Goal: Transaction & Acquisition: Purchase product/service

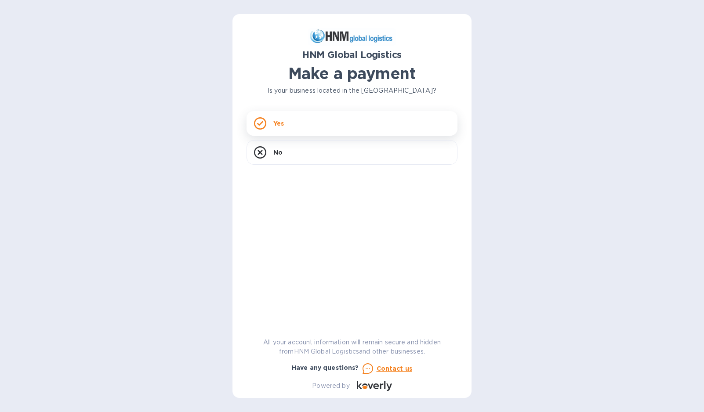
click at [348, 121] on div "Yes" at bounding box center [351, 123] width 211 height 25
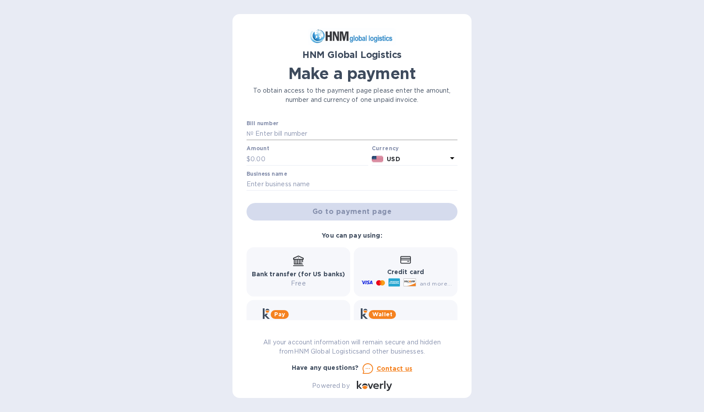
click at [283, 134] on input "text" at bounding box center [356, 133] width 204 height 13
paste input "STEDBABWI SORL100054194 00066139"
type input "STEDBABWI SORL100054194 00066139"
drag, startPoint x: 284, startPoint y: 159, endPoint x: 246, endPoint y: 160, distance: 38.2
click at [246, 160] on div "HNM Global Logistics Make a payment To obtain access to the payment page please…" at bounding box center [351, 206] width 239 height 384
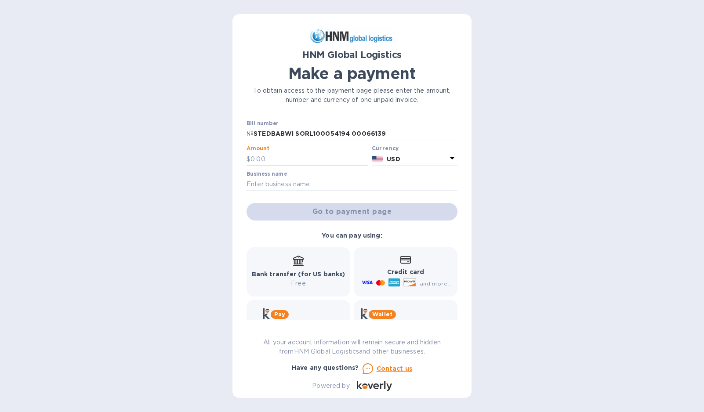
paste input "1,592.16"
type input "1,592.16"
click at [346, 184] on input "text" at bounding box center [351, 184] width 211 height 13
type input "Stelex LLC dba XR Training"
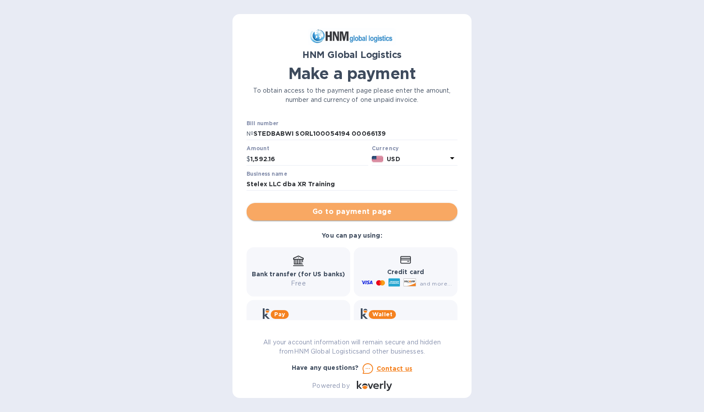
click at [399, 214] on span "Go to payment page" at bounding box center [352, 212] width 197 height 11
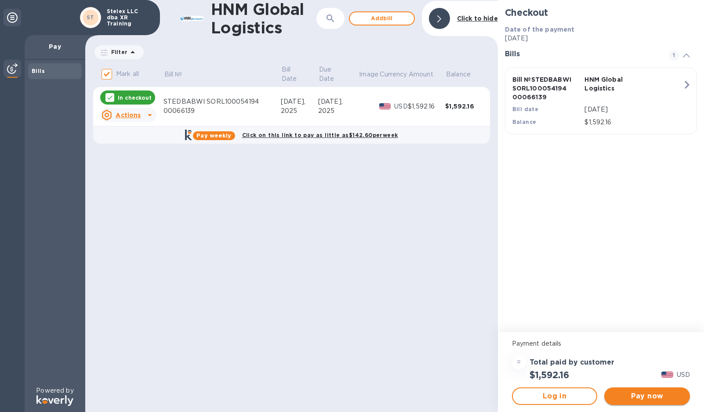
click at [645, 401] on span "Pay now" at bounding box center [647, 396] width 72 height 11
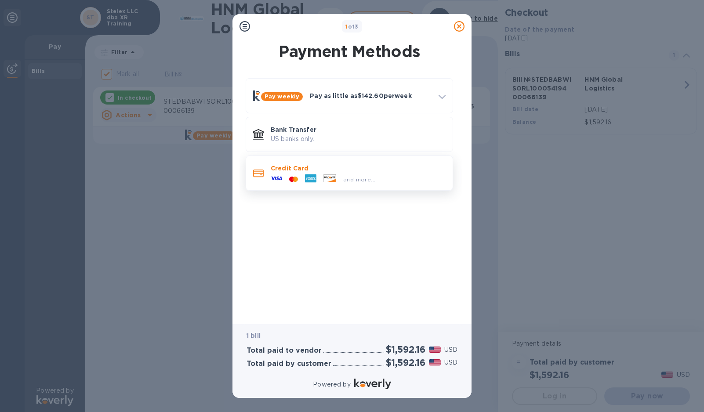
click at [299, 175] on div at bounding box center [294, 179] width 16 height 8
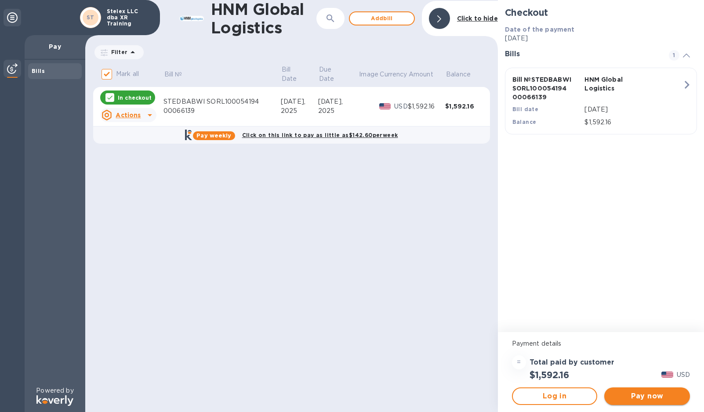
click at [644, 395] on span "Pay now" at bounding box center [647, 396] width 72 height 11
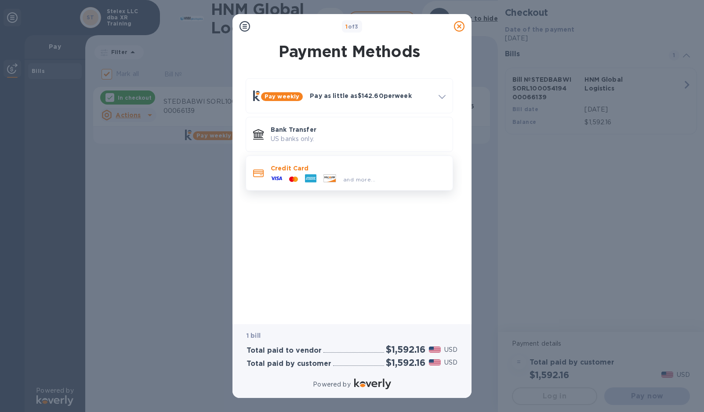
click at [382, 167] on p "Credit Card" at bounding box center [358, 168] width 175 height 9
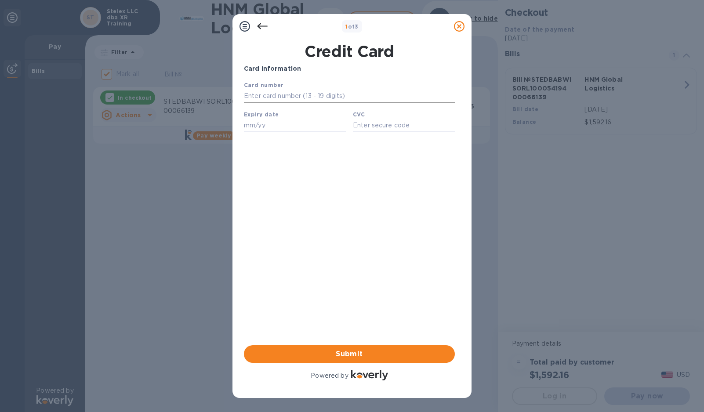
type input "[CREDIT_CARD_NUMBER]"
type input "06/30"
click at [391, 191] on div "Card Information Your browser does not support iframes Submit Powered by" at bounding box center [349, 223] width 211 height 318
click at [366, 123] on input "966" at bounding box center [404, 125] width 102 height 13
type input "996"
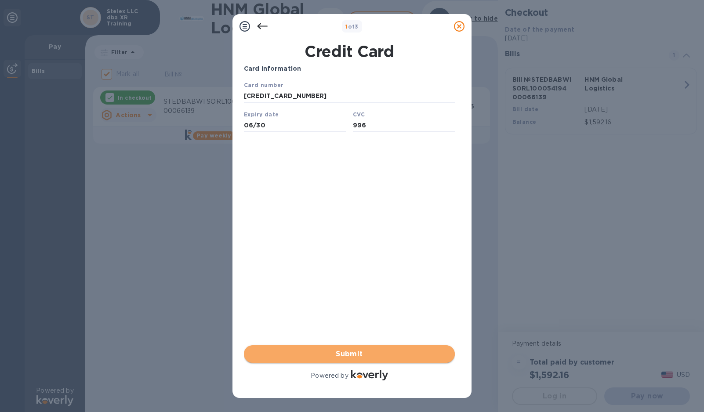
click at [372, 350] on span "Submit" at bounding box center [349, 354] width 197 height 11
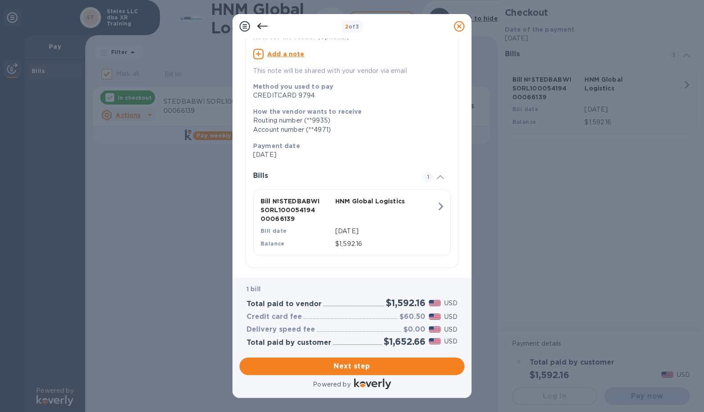
scroll to position [77, 0]
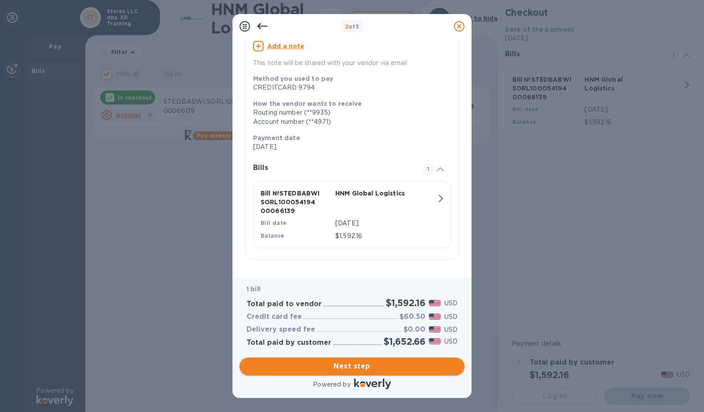
click at [408, 371] on span "Next step" at bounding box center [351, 366] width 211 height 11
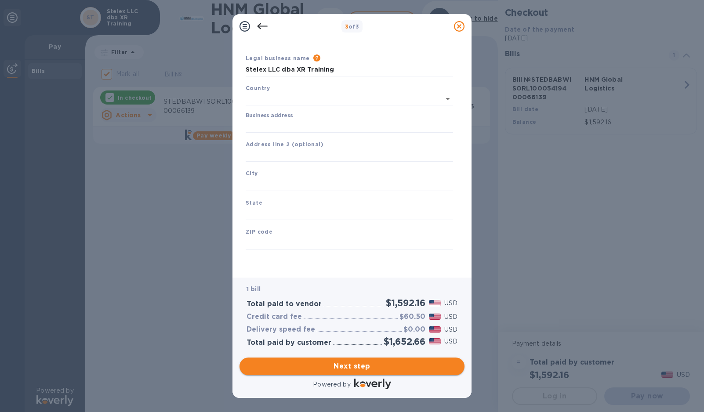
scroll to position [20, 0]
type input "United States"
click at [337, 122] on input "Business address" at bounding box center [349, 126] width 207 height 13
type input "8001 Woodmont Ave, Apt 1008"
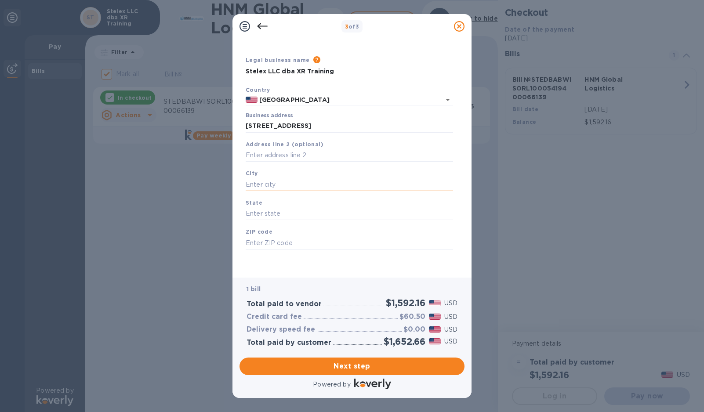
click at [327, 181] on input "text" at bounding box center [349, 184] width 207 height 13
click at [307, 186] on input "text" at bounding box center [349, 184] width 207 height 13
type input "VR Training"
type input "United States"
type input "#1008"
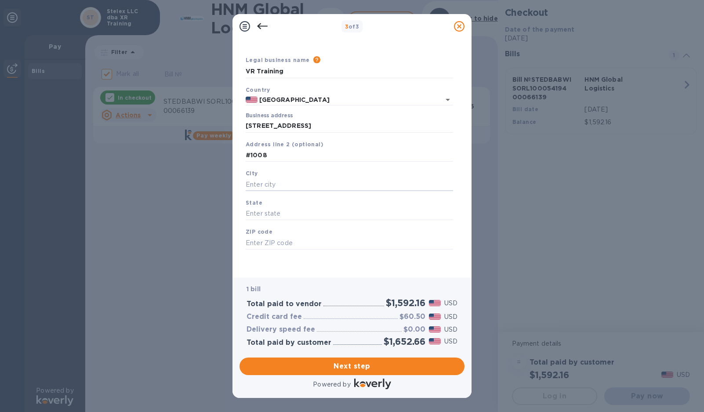
type input "Bethesda"
type input "20814"
drag, startPoint x: 352, startPoint y: 126, endPoint x: 312, endPoint y: 125, distance: 40.4
click at [312, 125] on input "8001 Woodmont Ave, Apt 1008" at bounding box center [349, 126] width 207 height 13
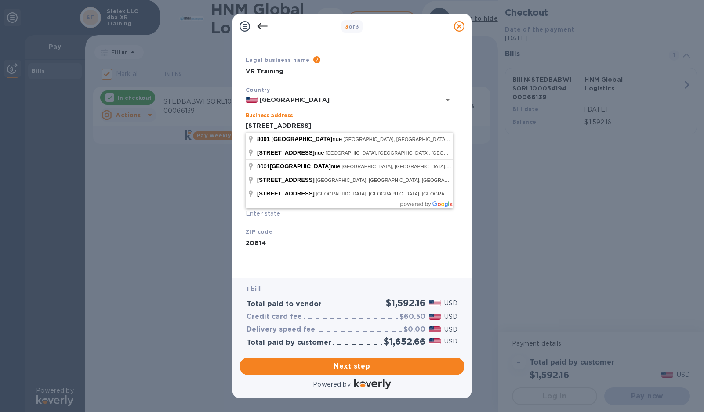
type input "8001 Woodmont Ave"
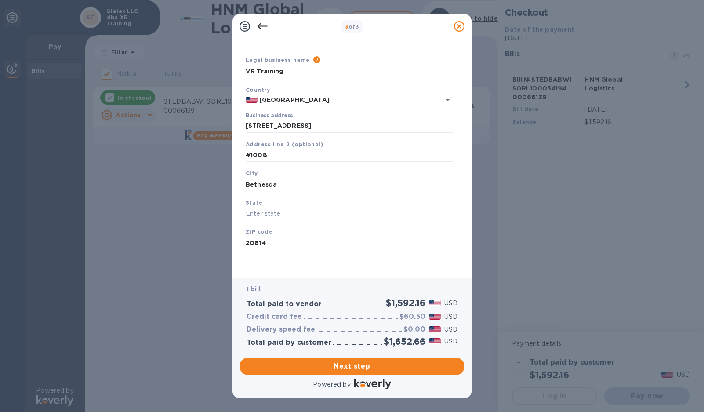
click at [330, 265] on div "Legal business name Please provide the legal name that appears on your SS-4 for…" at bounding box center [349, 162] width 214 height 215
click at [326, 220] on input "text" at bounding box center [349, 213] width 207 height 13
type input "MD"
click at [381, 373] on button "Next step" at bounding box center [351, 367] width 225 height 18
click at [334, 187] on input "Bethesda" at bounding box center [349, 183] width 207 height 13
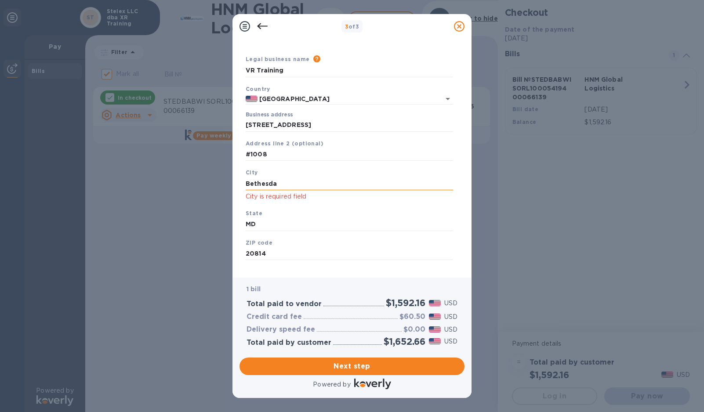
click at [372, 185] on input "Bethesda" at bounding box center [349, 183] width 207 height 13
type input "B"
type input "Bethesda"
click at [450, 231] on input "MD" at bounding box center [349, 224] width 207 height 13
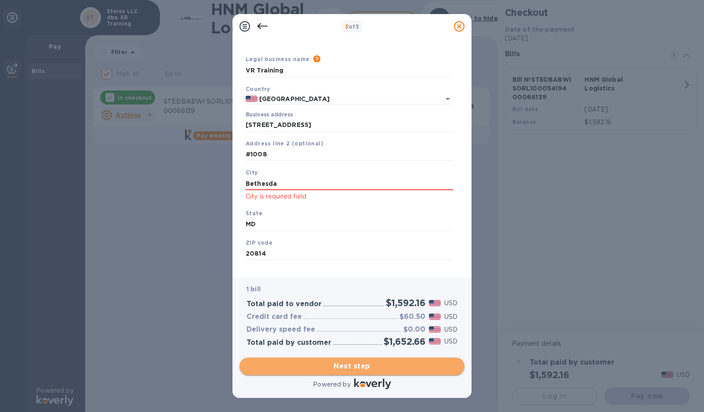
click at [348, 364] on span "Next step" at bounding box center [351, 366] width 211 height 11
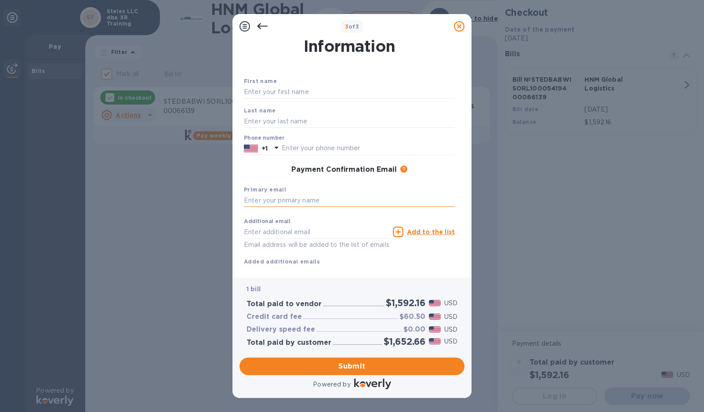
click at [328, 203] on input "text" at bounding box center [349, 200] width 211 height 13
type input "Neil@xrtraining.io"
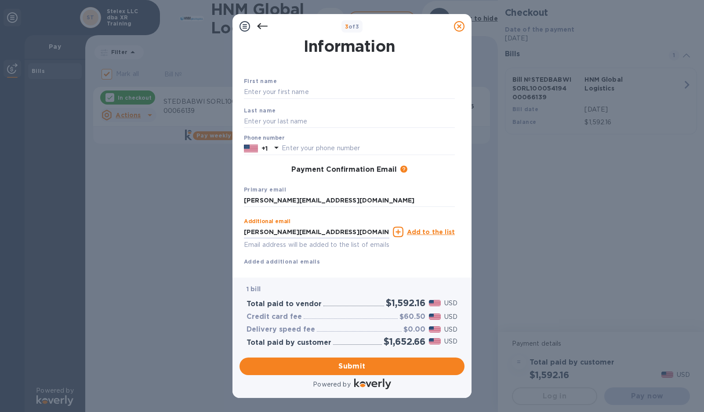
click at [416, 261] on div "Additional email Neil@xrtraining.io Email address will be added to the list of …" at bounding box center [349, 240] width 211 height 52
click at [399, 232] on icon at bounding box center [398, 232] width 11 height 11
click at [354, 237] on input "text" at bounding box center [316, 231] width 145 height 13
type input "neillevin1@gmail.com"
type input "Neil"
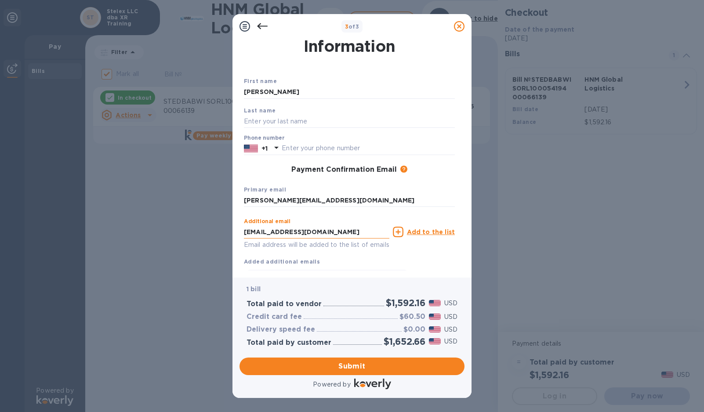
type input "Levin"
type input "3014660829"
click at [426, 264] on div "Additional email neillevin1@gmail.com Email address will be added to the list o…" at bounding box center [349, 249] width 211 height 70
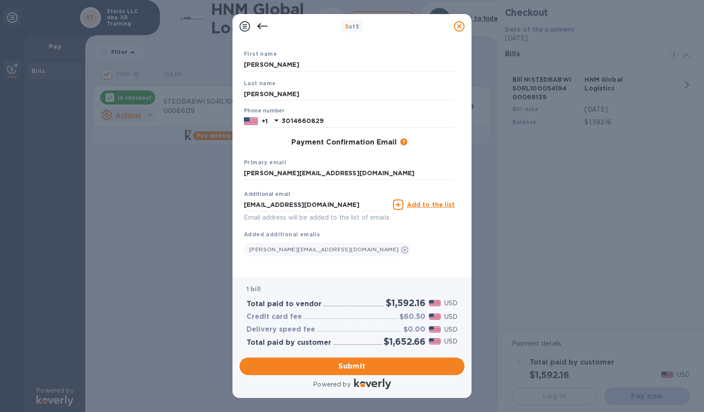
scroll to position [57, 0]
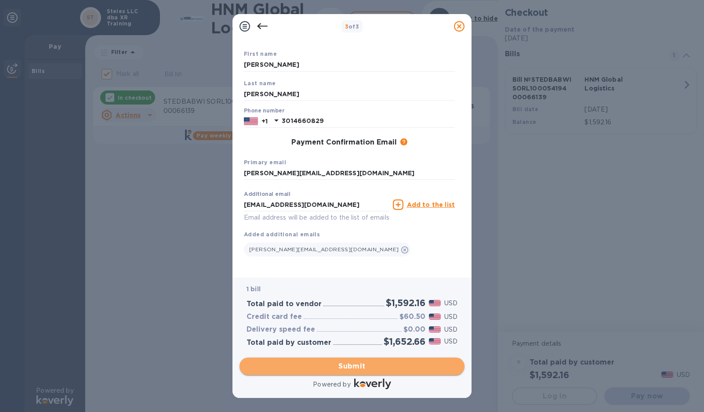
click at [370, 365] on span "Submit" at bounding box center [351, 366] width 211 height 11
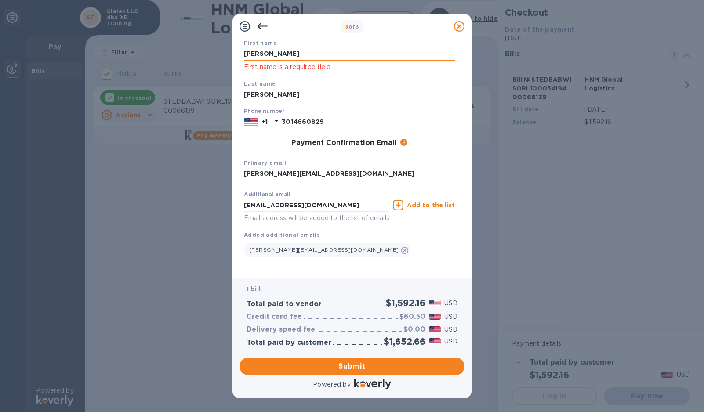
click at [307, 54] on input "Neil" at bounding box center [349, 53] width 211 height 13
type input "N"
type input "Neil"
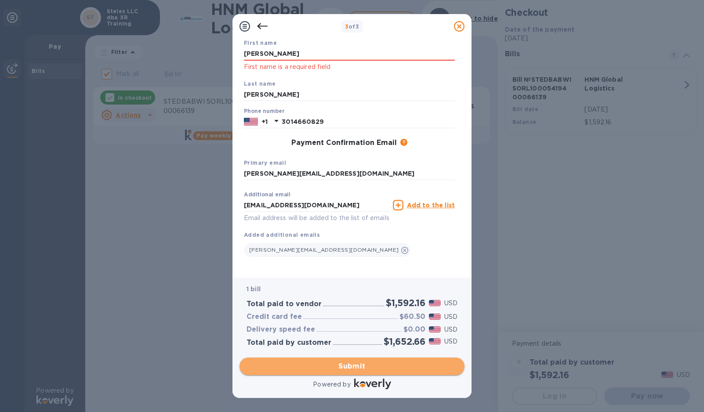
click at [367, 361] on span "Submit" at bounding box center [351, 366] width 211 height 11
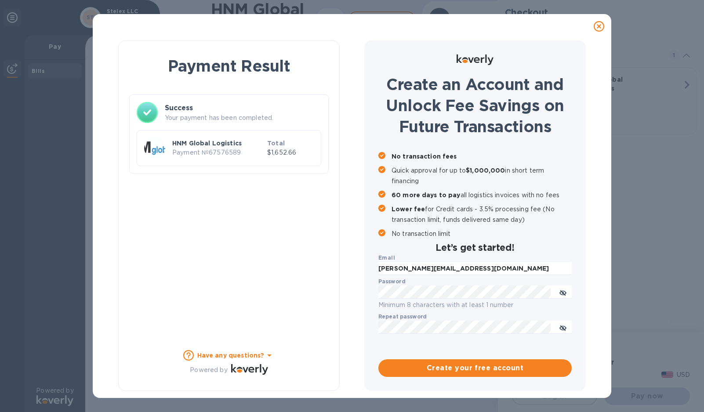
checkbox input "false"
